Goal: Information Seeking & Learning: Learn about a topic

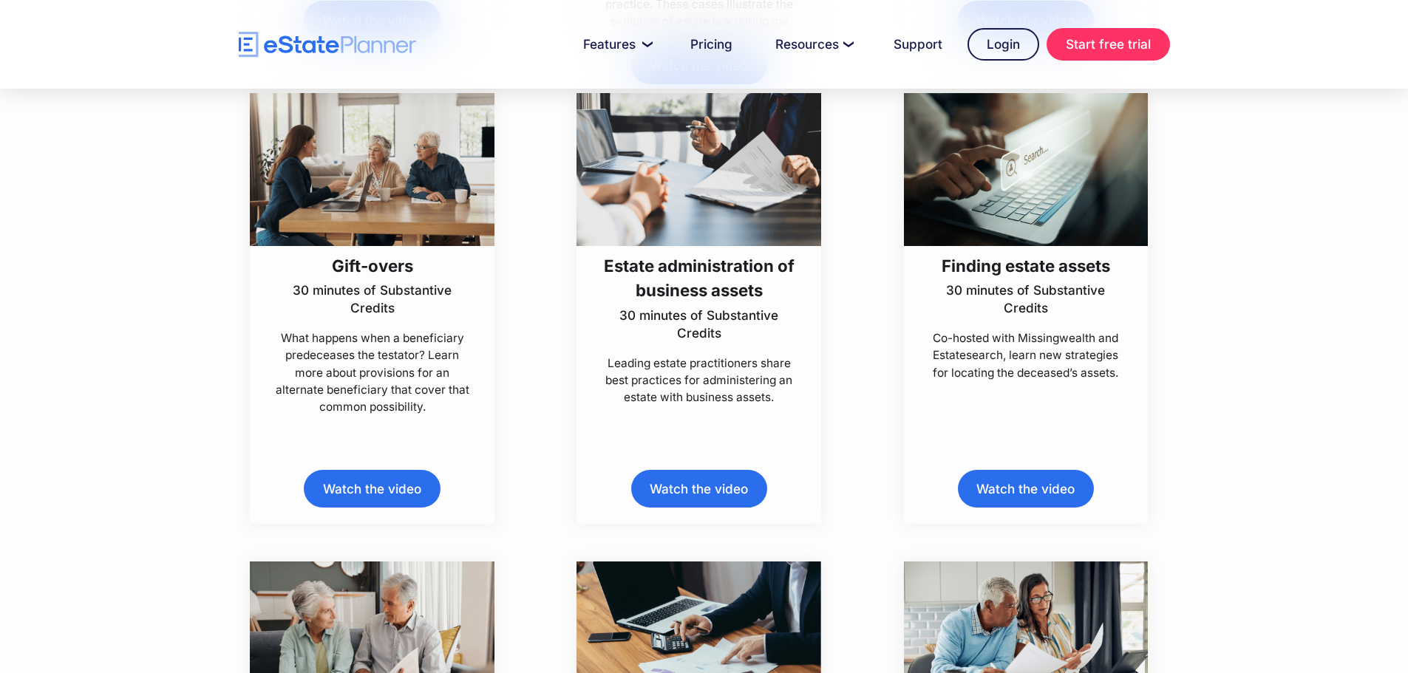
scroll to position [1783, 0]
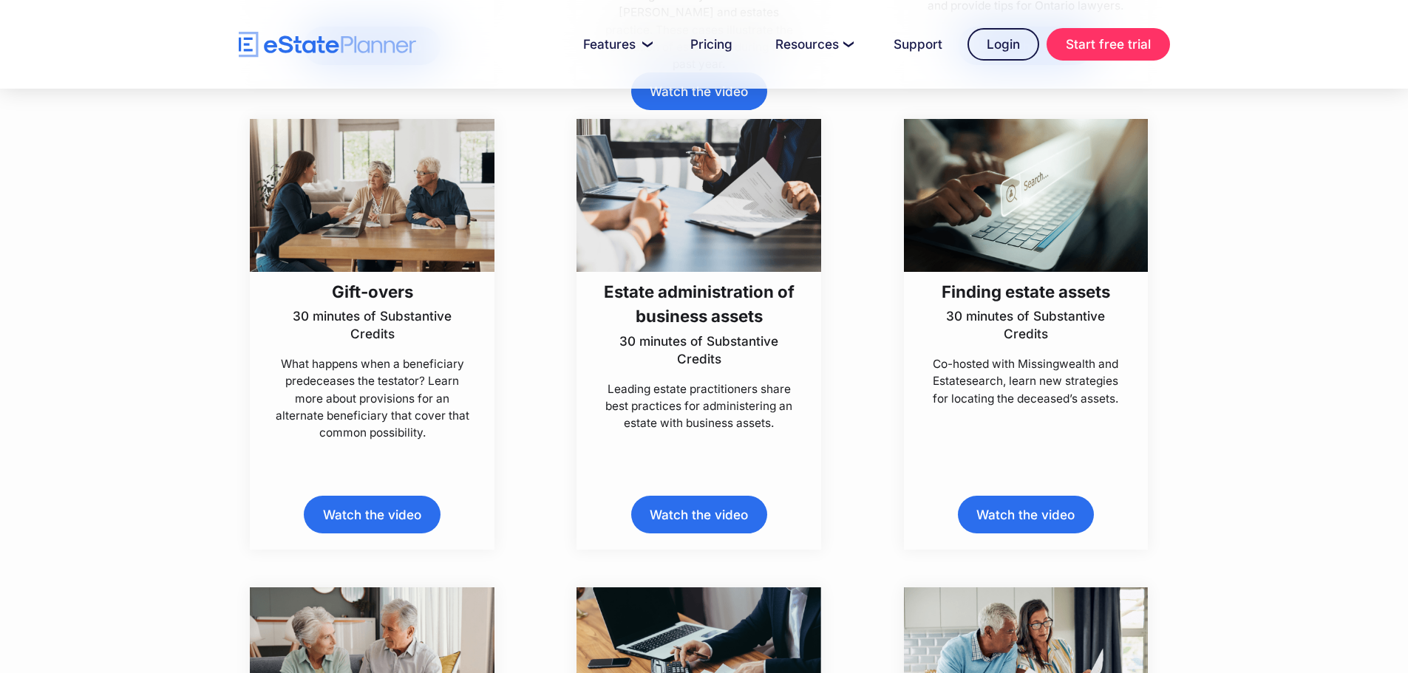
click at [1028, 528] on link "Watch the video" at bounding box center [1026, 515] width 136 height 38
